Goal: Task Accomplishment & Management: Manage account settings

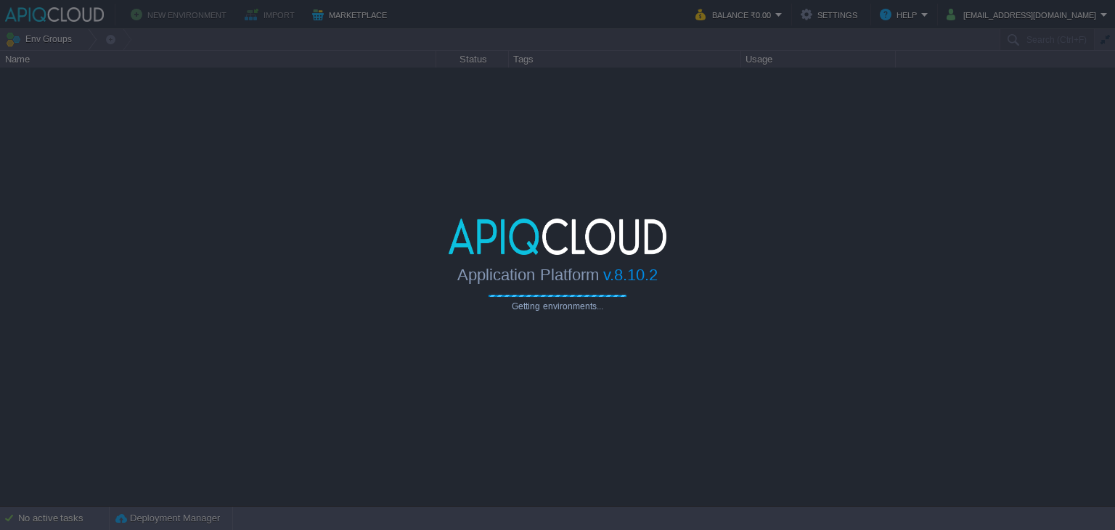
type input "Search (Ctrl+F)"
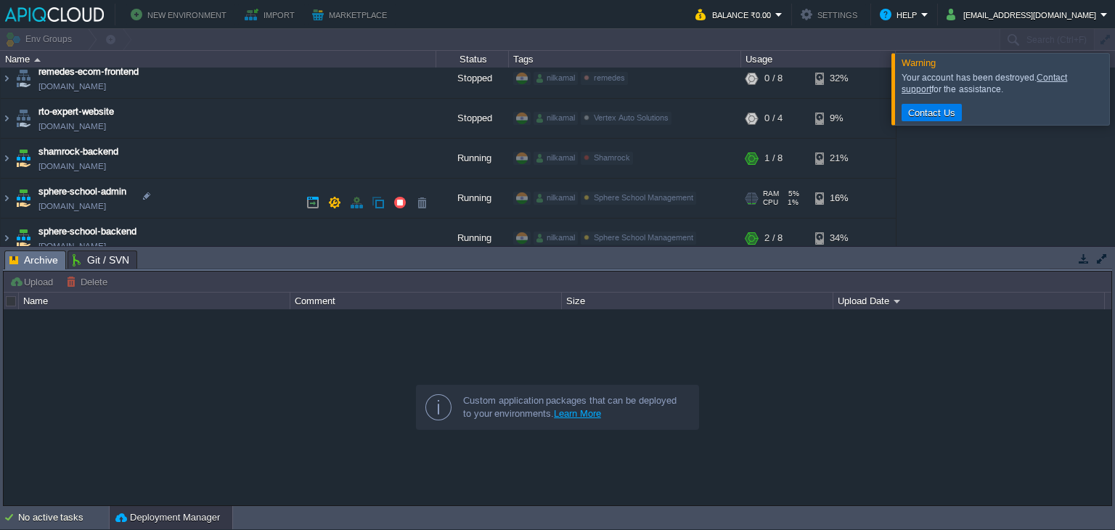
scroll to position [324, 0]
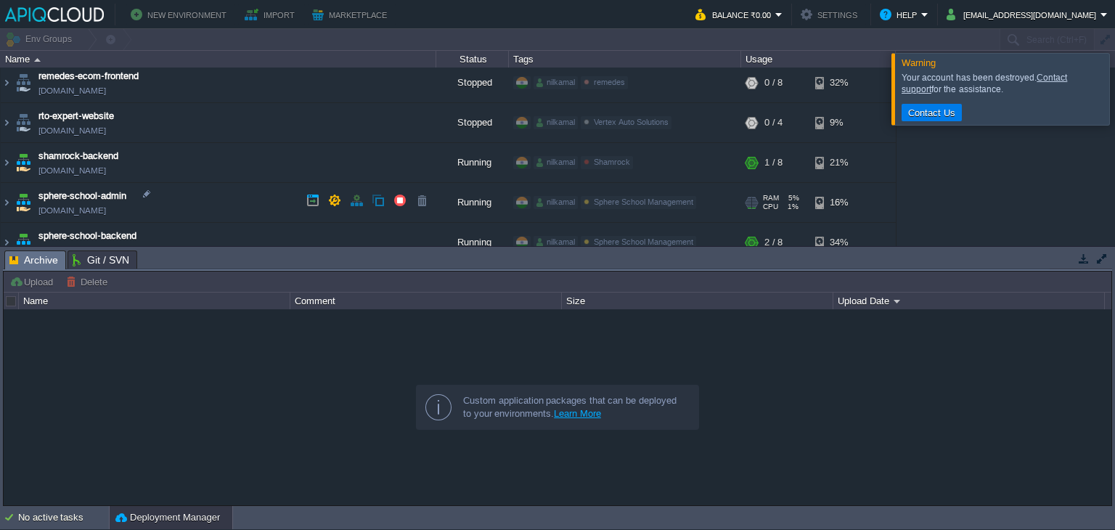
click at [106, 204] on link "[DOMAIN_NAME]" at bounding box center [72, 210] width 68 height 15
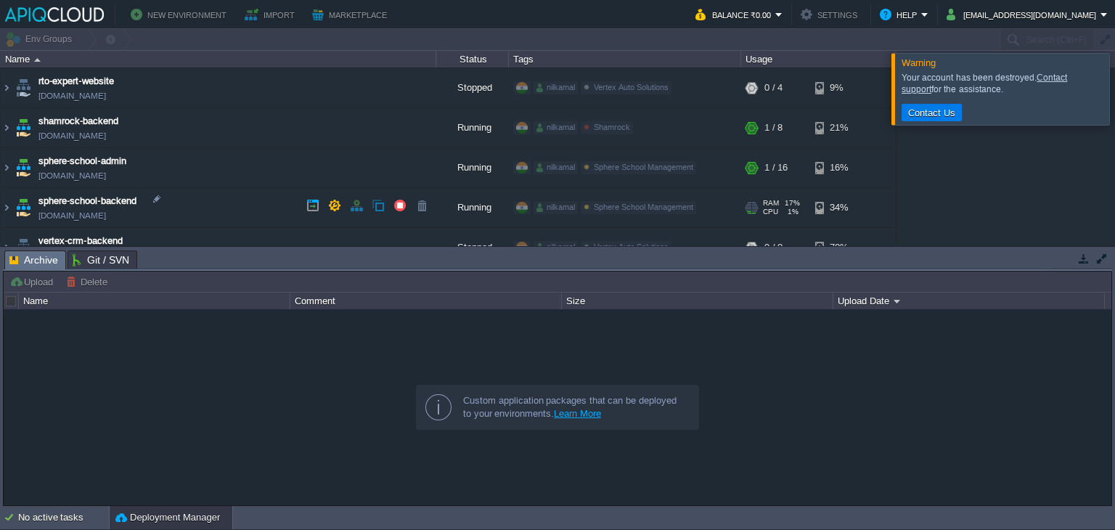
scroll to position [359, 0]
click at [20, 211] on img at bounding box center [23, 206] width 20 height 39
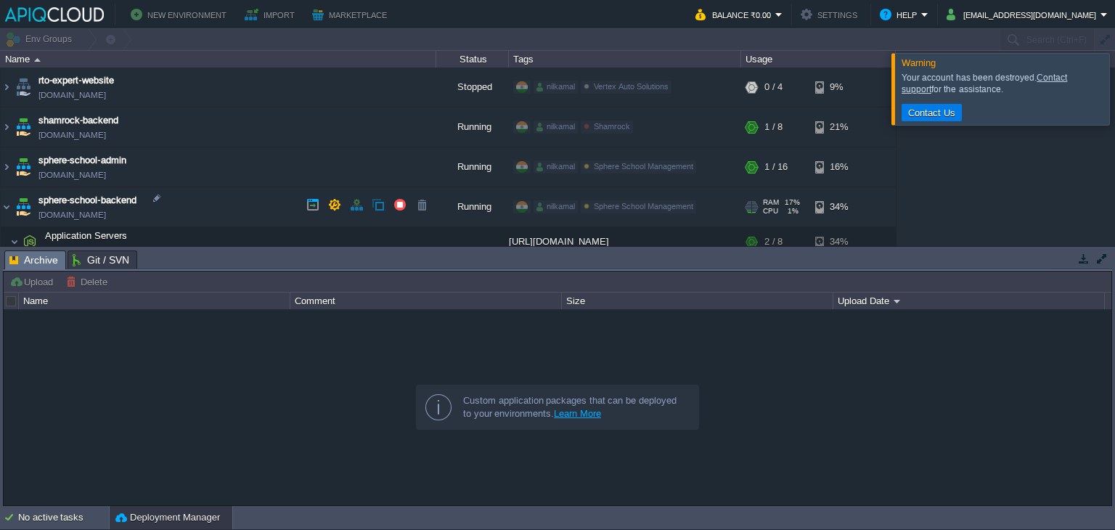
scroll to position [362, 0]
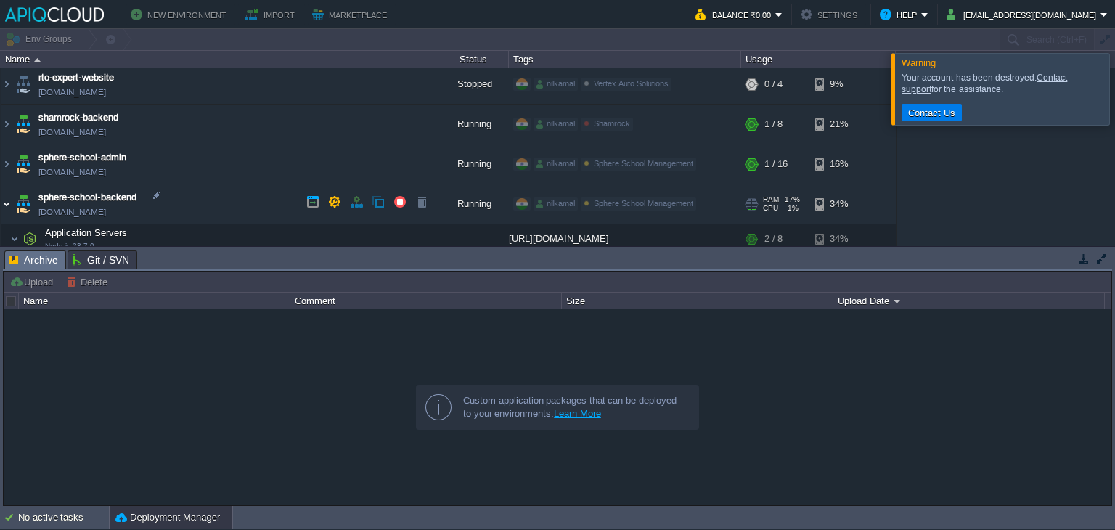
click at [9, 203] on img at bounding box center [7, 203] width 12 height 39
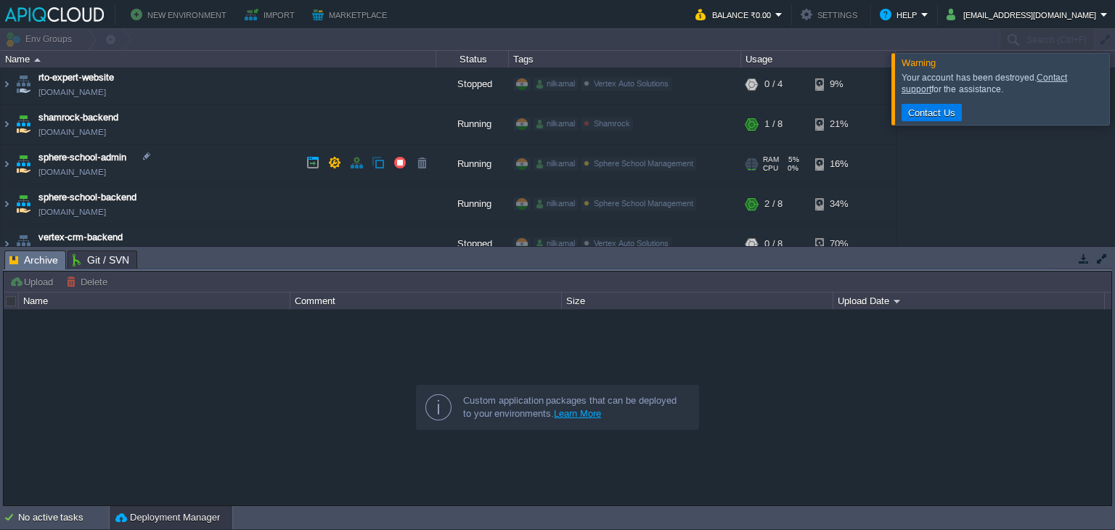
click at [15, 175] on img at bounding box center [23, 163] width 20 height 39
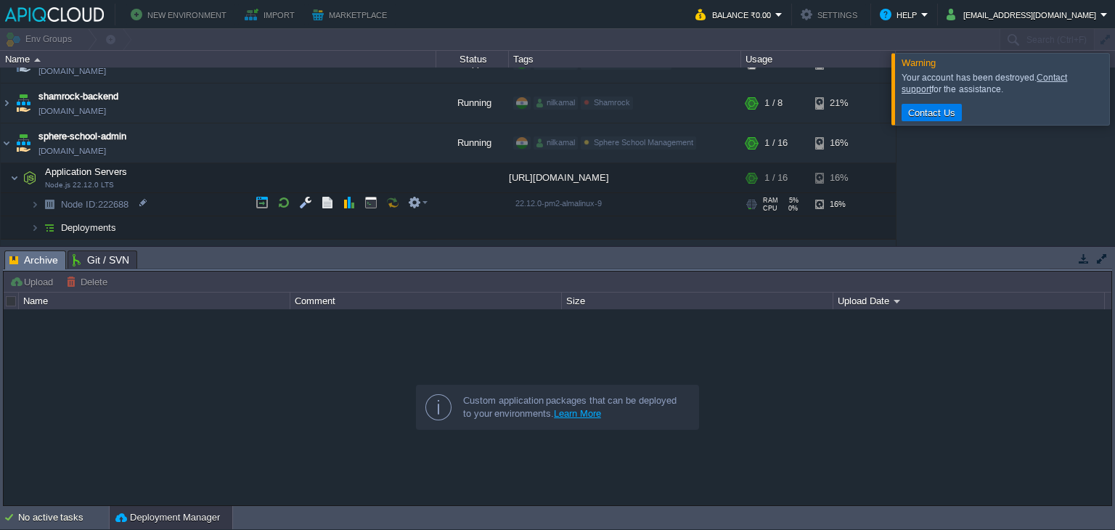
scroll to position [383, 0]
click at [131, 227] on td "Deployments" at bounding box center [219, 227] width 436 height 23
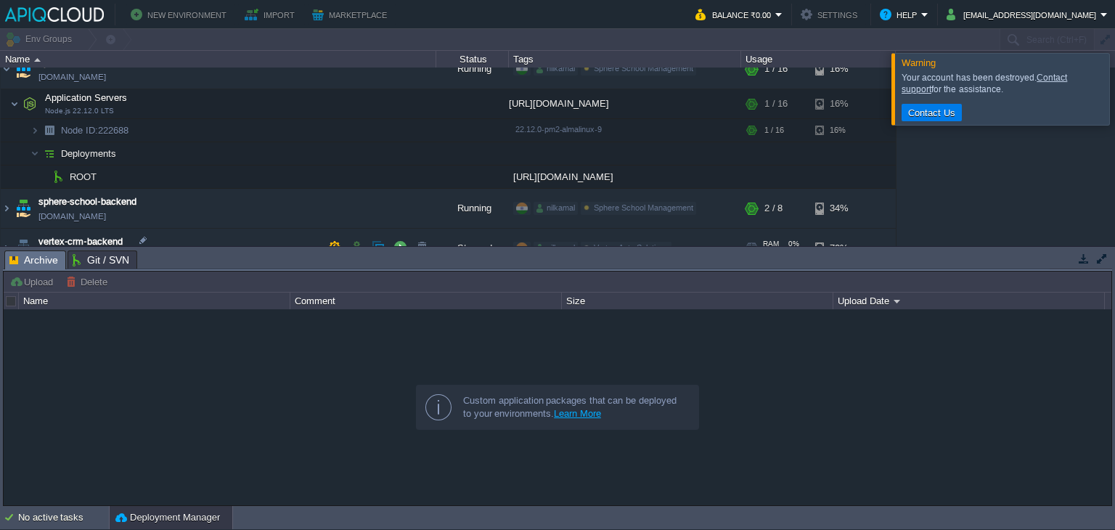
scroll to position [458, 0]
click at [394, 172] on button "button" at bounding box center [400, 173] width 13 height 13
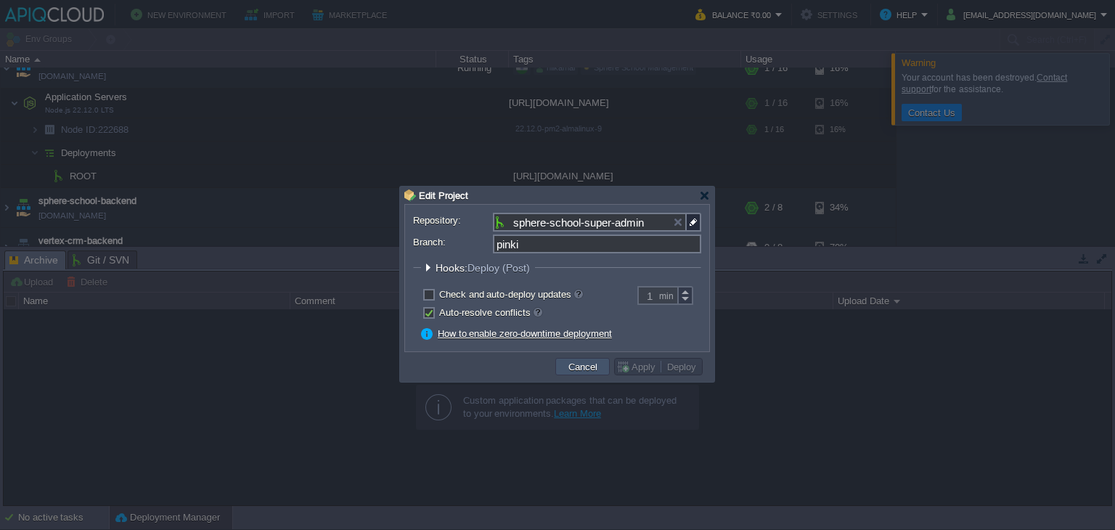
click at [592, 371] on button "Cancel" at bounding box center [583, 366] width 38 height 13
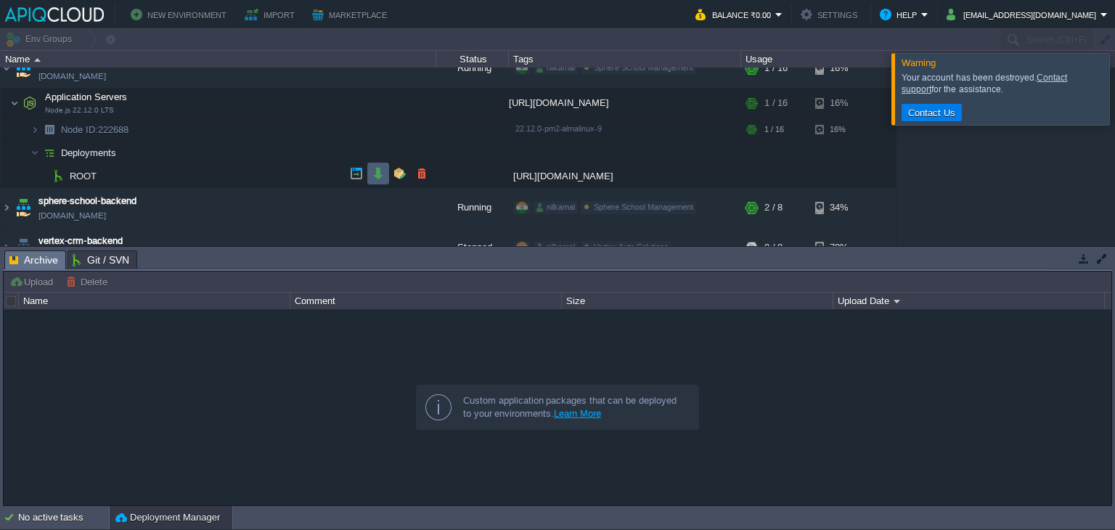
click at [386, 179] on td at bounding box center [378, 174] width 22 height 22
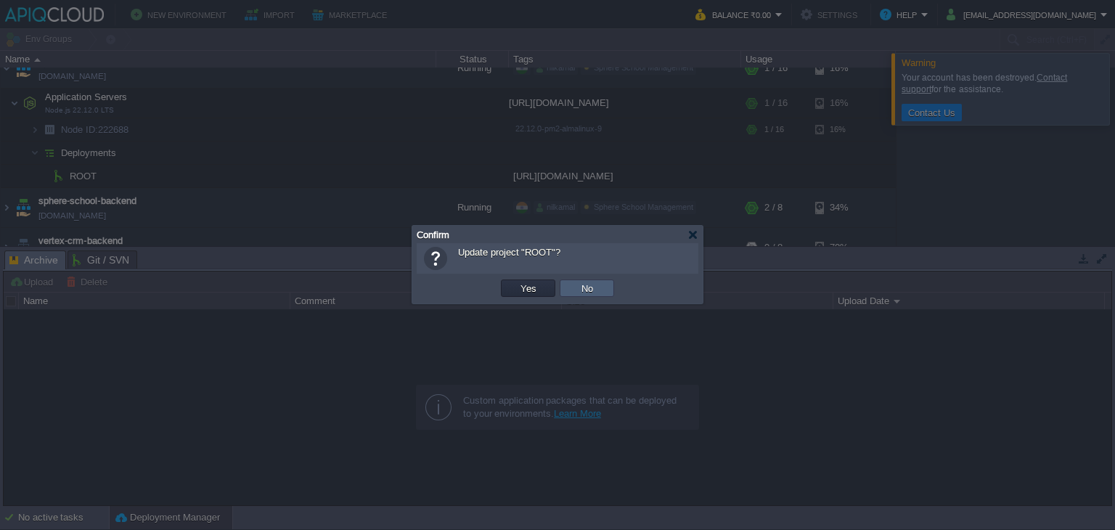
drag, startPoint x: 563, startPoint y: 293, endPoint x: 531, endPoint y: 287, distance: 32.6
click at [531, 287] on tr "OK Yes No Cancel" at bounding box center [558, 288] width 118 height 22
click at [531, 287] on button "Yes" at bounding box center [528, 288] width 25 height 13
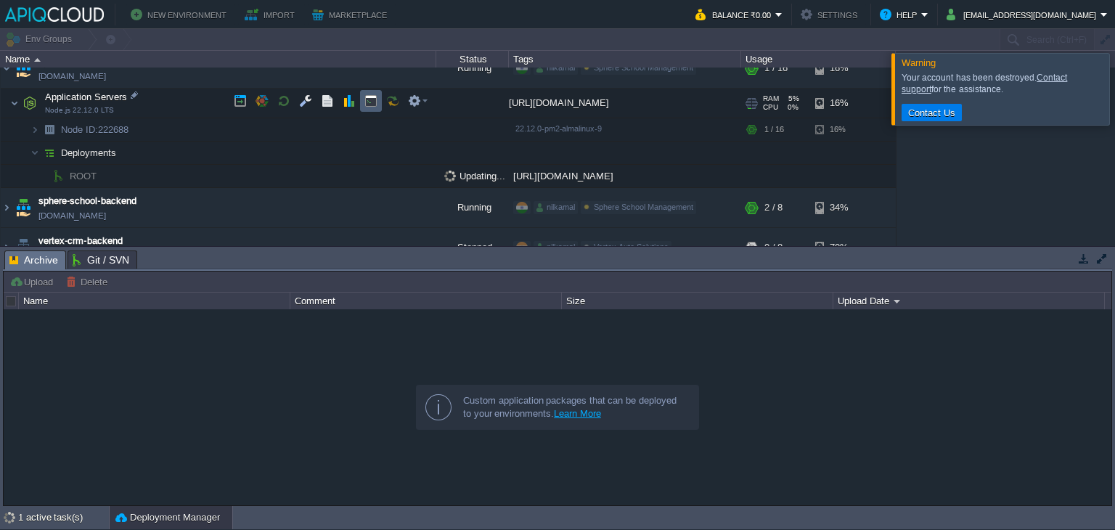
click at [380, 108] on td at bounding box center [371, 101] width 22 height 22
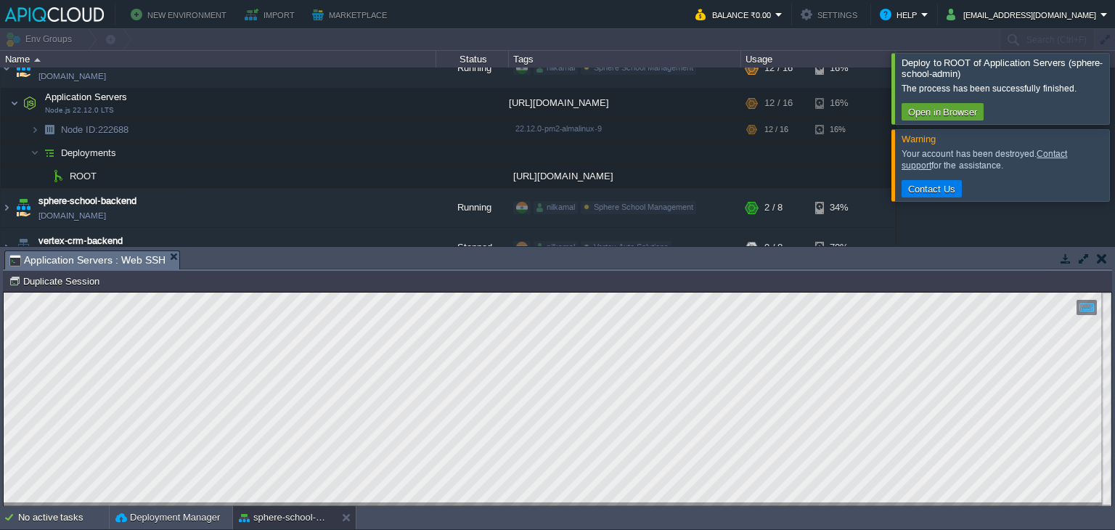
scroll to position [0, 0]
click at [1114, 70] on div at bounding box center [1133, 88] width 0 height 70
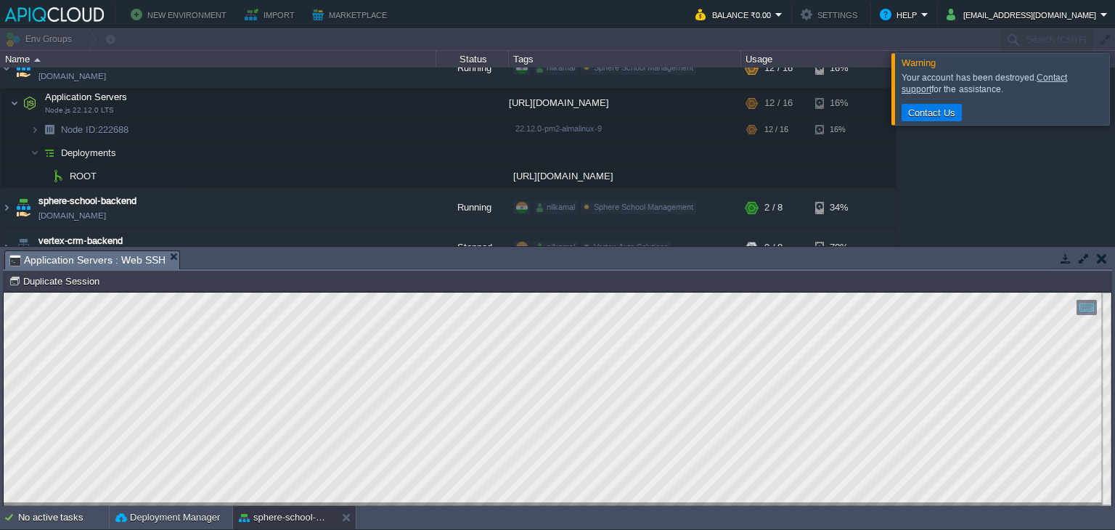
click at [1114, 109] on div at bounding box center [1133, 88] width 0 height 71
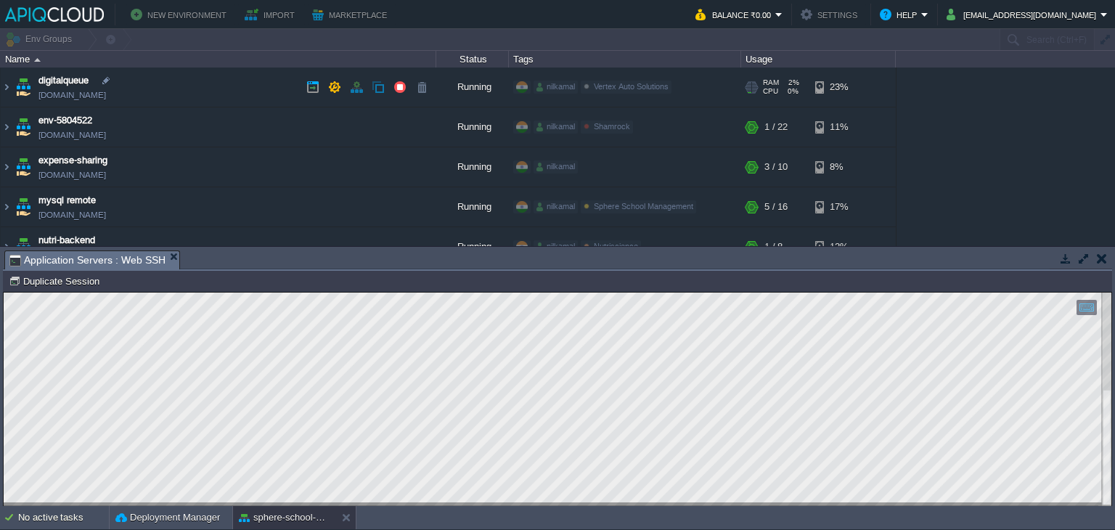
click at [93, 94] on link "[DOMAIN_NAME]" at bounding box center [72, 95] width 68 height 15
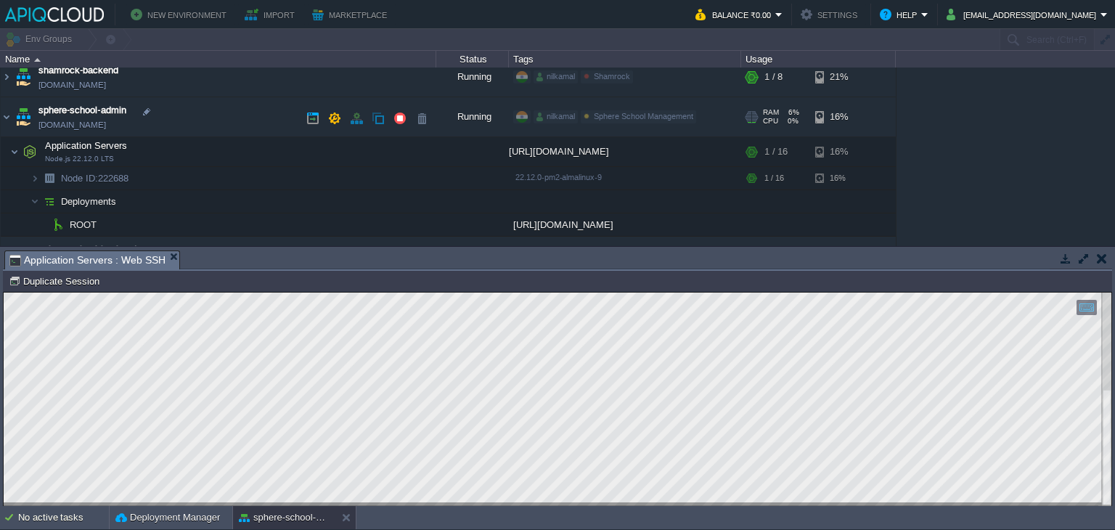
scroll to position [417, 0]
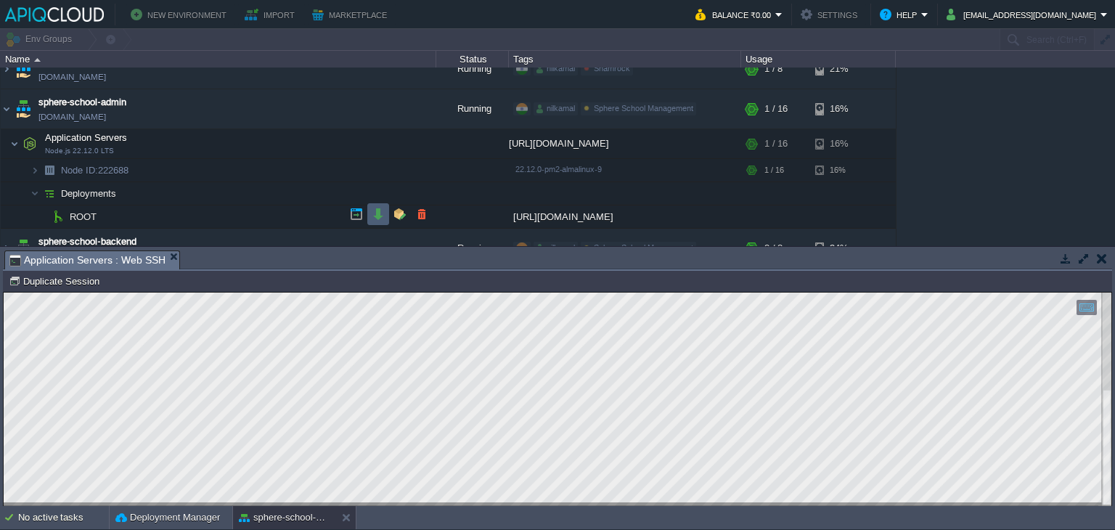
click at [381, 205] on td at bounding box center [378, 214] width 22 height 22
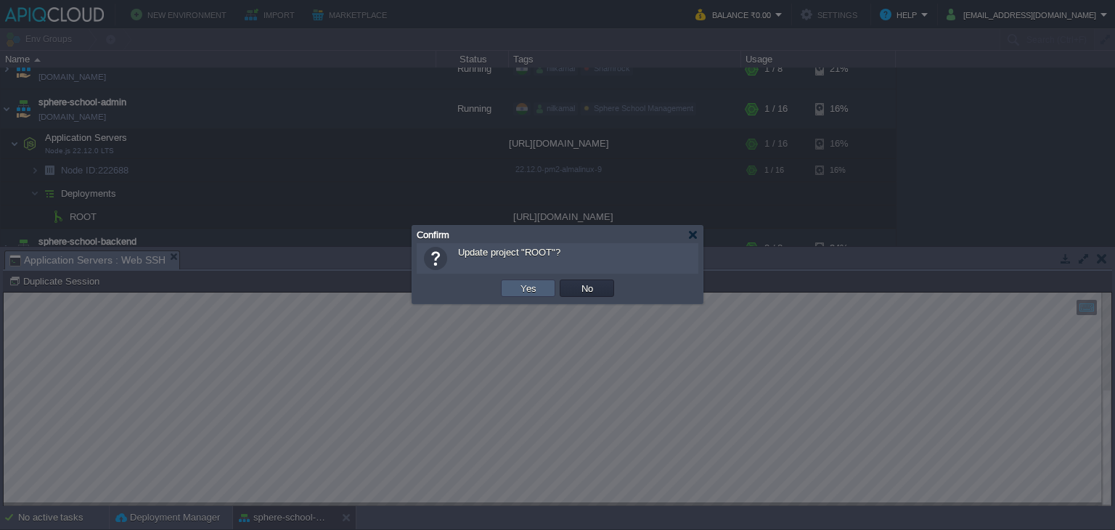
click at [513, 286] on td "Yes" at bounding box center [528, 288] width 54 height 17
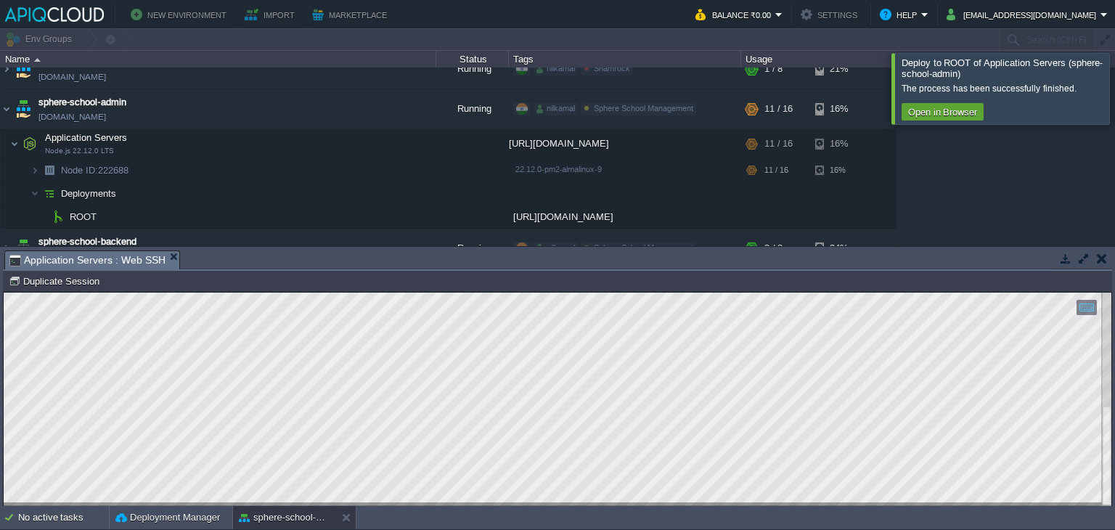
click at [1114, 83] on div at bounding box center [1133, 88] width 0 height 70
